Goal: Task Accomplishment & Management: Manage account settings

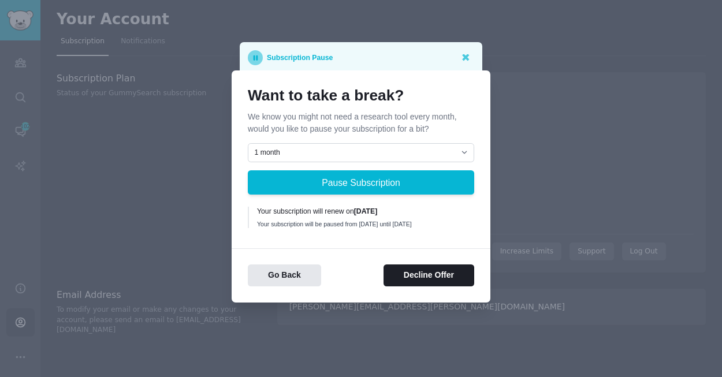
click at [256, 55] on rect at bounding box center [257, 57] width 2 height 5
click at [316, 59] on p "Subscription Pause" at bounding box center [300, 57] width 66 height 15
click at [428, 281] on button "Decline Offer" at bounding box center [429, 276] width 91 height 23
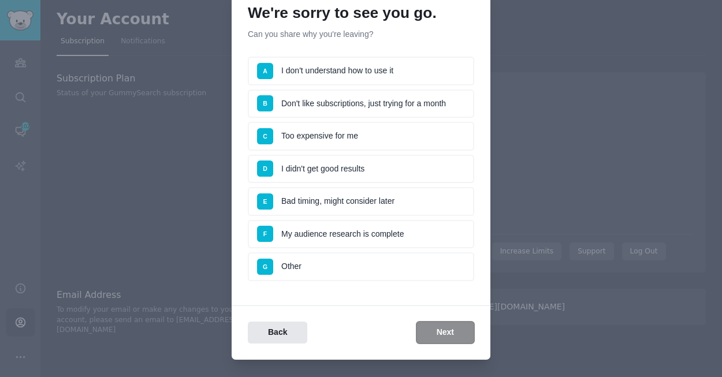
scroll to position [50, 0]
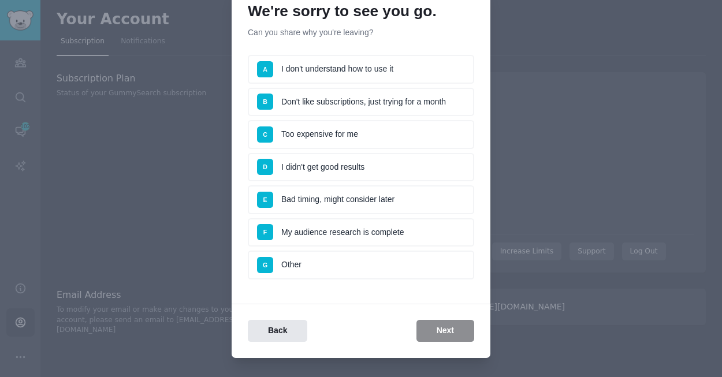
click at [370, 243] on li "F My audience research is complete" at bounding box center [361, 232] width 226 height 29
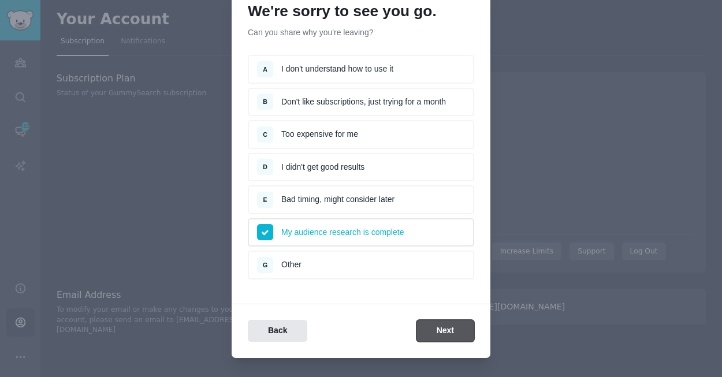
click at [447, 338] on button "Next" at bounding box center [445, 331] width 58 height 23
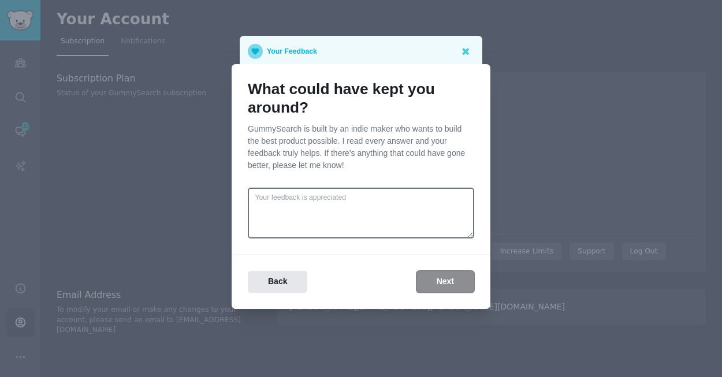
scroll to position [0, 0]
click at [454, 286] on button "Next" at bounding box center [445, 282] width 58 height 23
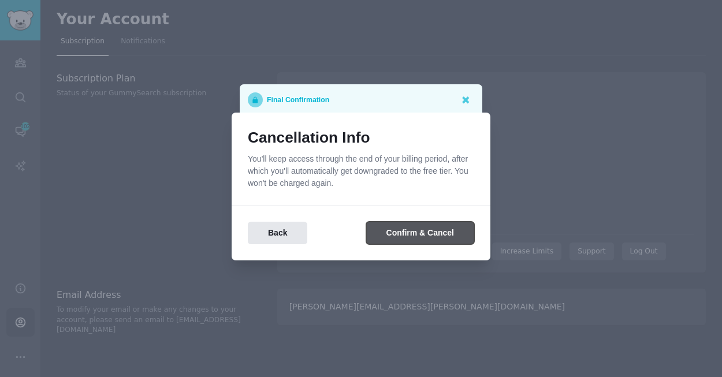
click at [419, 239] on button "Confirm & Cancel" at bounding box center [420, 233] width 108 height 23
